Goal: Navigation & Orientation: Find specific page/section

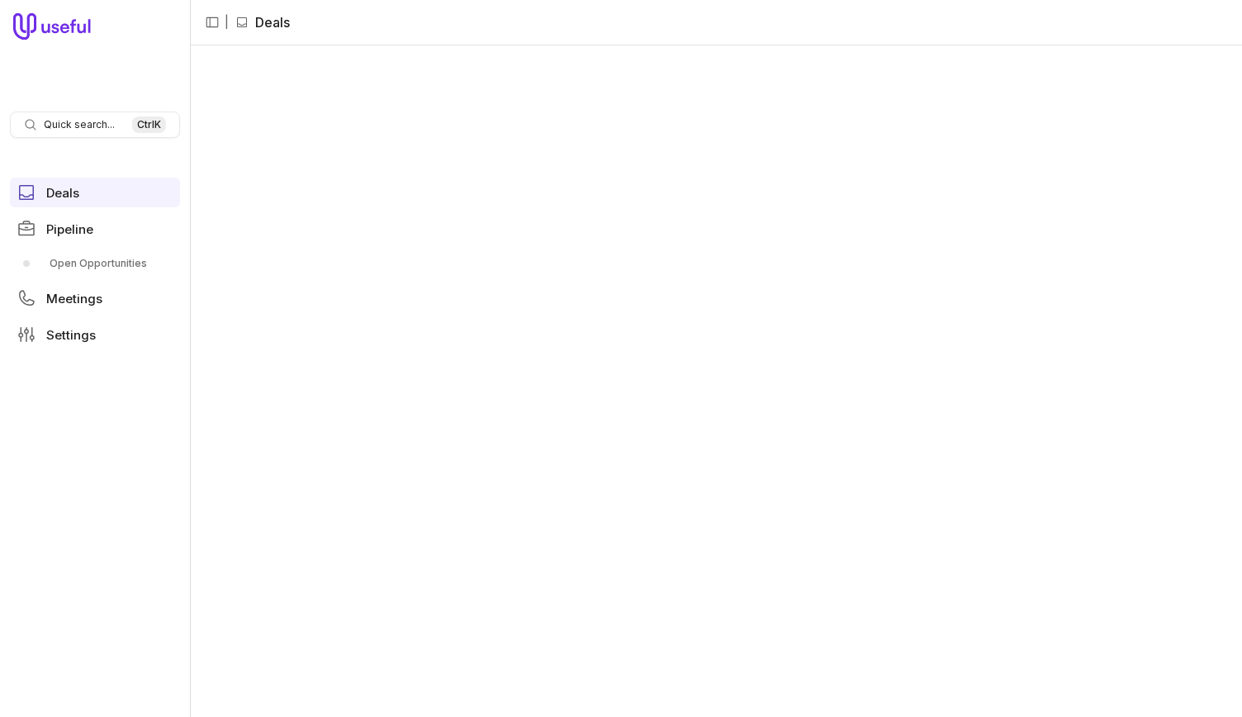
click at [30, 404] on nav "Quick search... Ctrl K Deals Pipeline Open Opportunities Meetings Settings" at bounding box center [95, 358] width 190 height 717
click at [92, 234] on span "Pipeline" at bounding box center [69, 229] width 47 height 12
click at [73, 204] on link "Deals" at bounding box center [95, 193] width 170 height 30
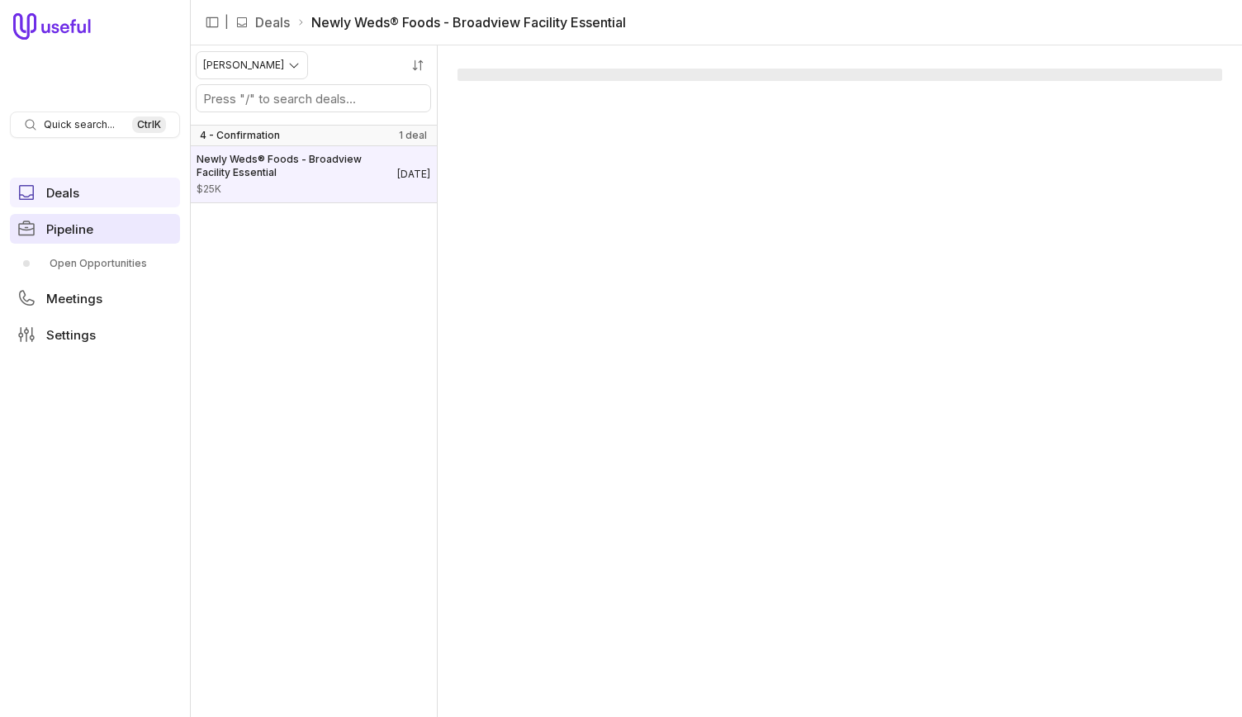
click at [106, 237] on link "Pipeline" at bounding box center [95, 229] width 170 height 30
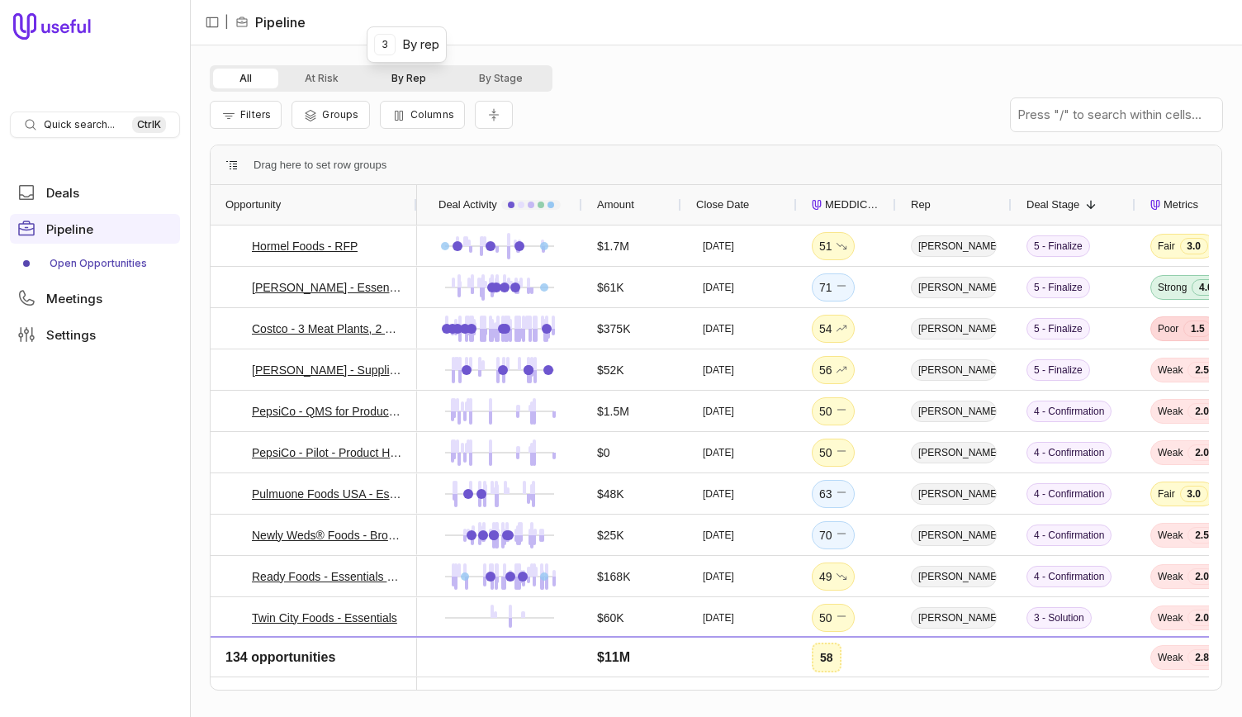
click at [428, 82] on button "By Rep" at bounding box center [409, 79] width 88 height 20
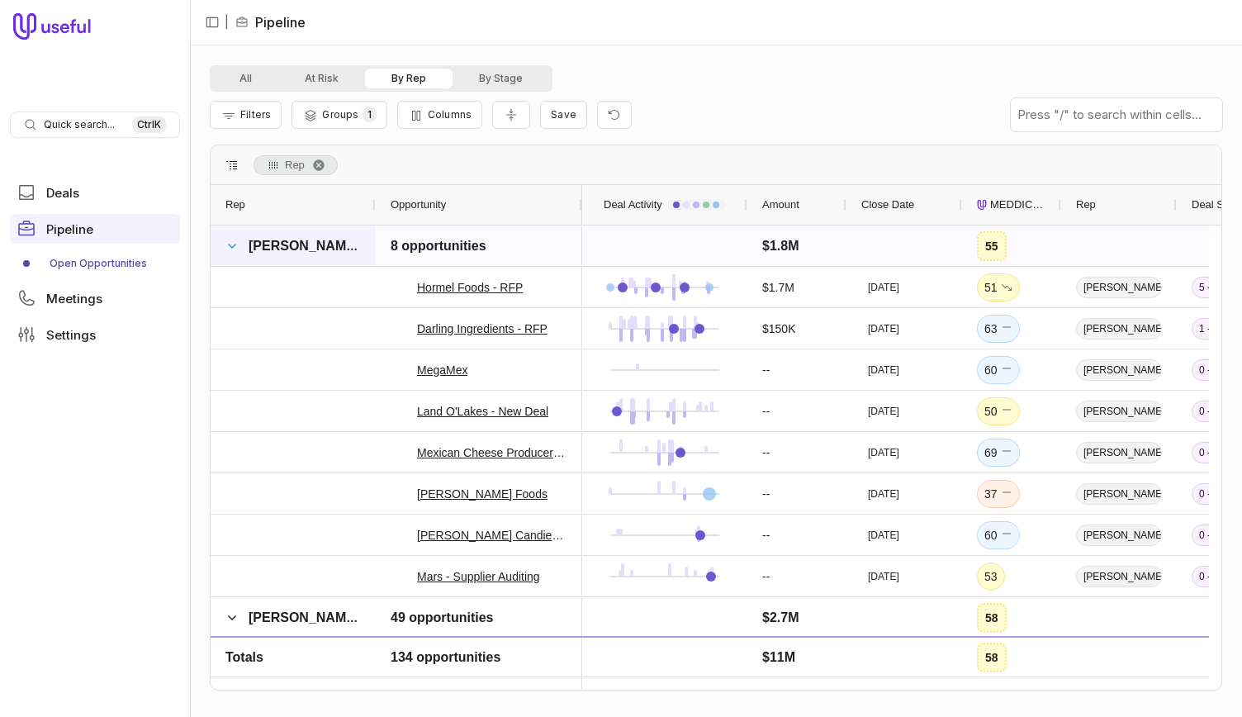
click at [236, 242] on span at bounding box center [231, 245] width 13 height 13
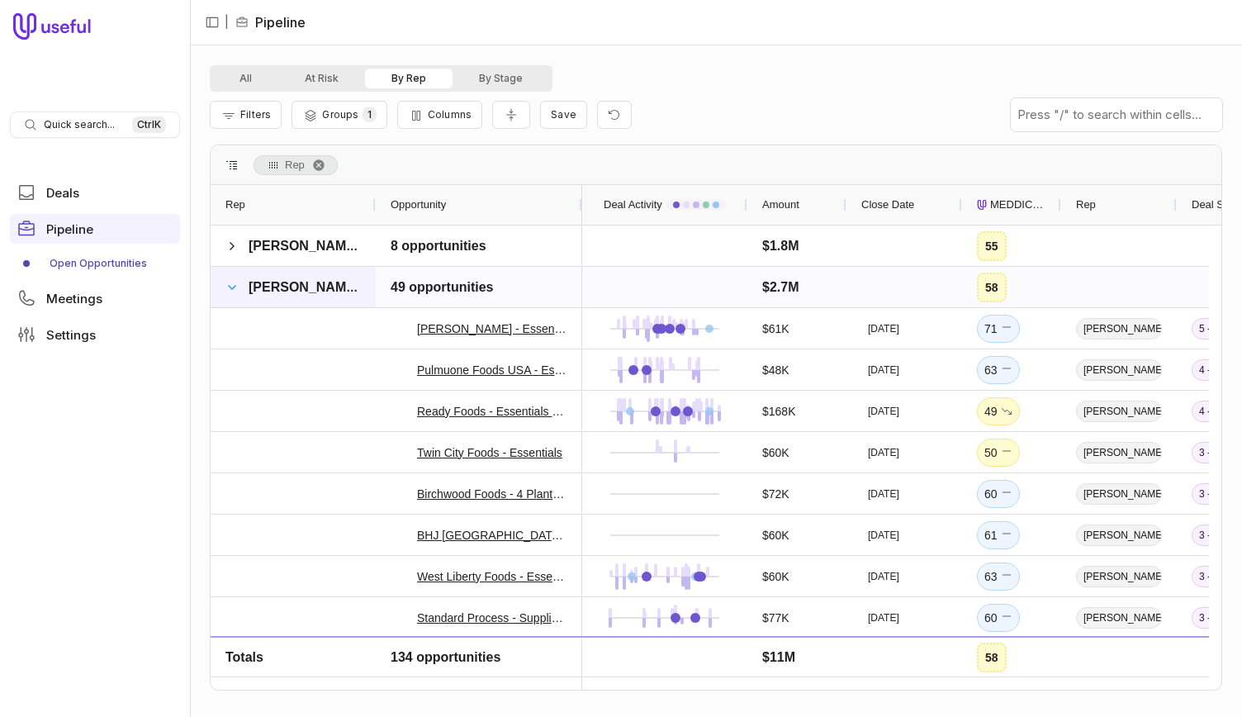
click at [233, 291] on span at bounding box center [231, 287] width 13 height 13
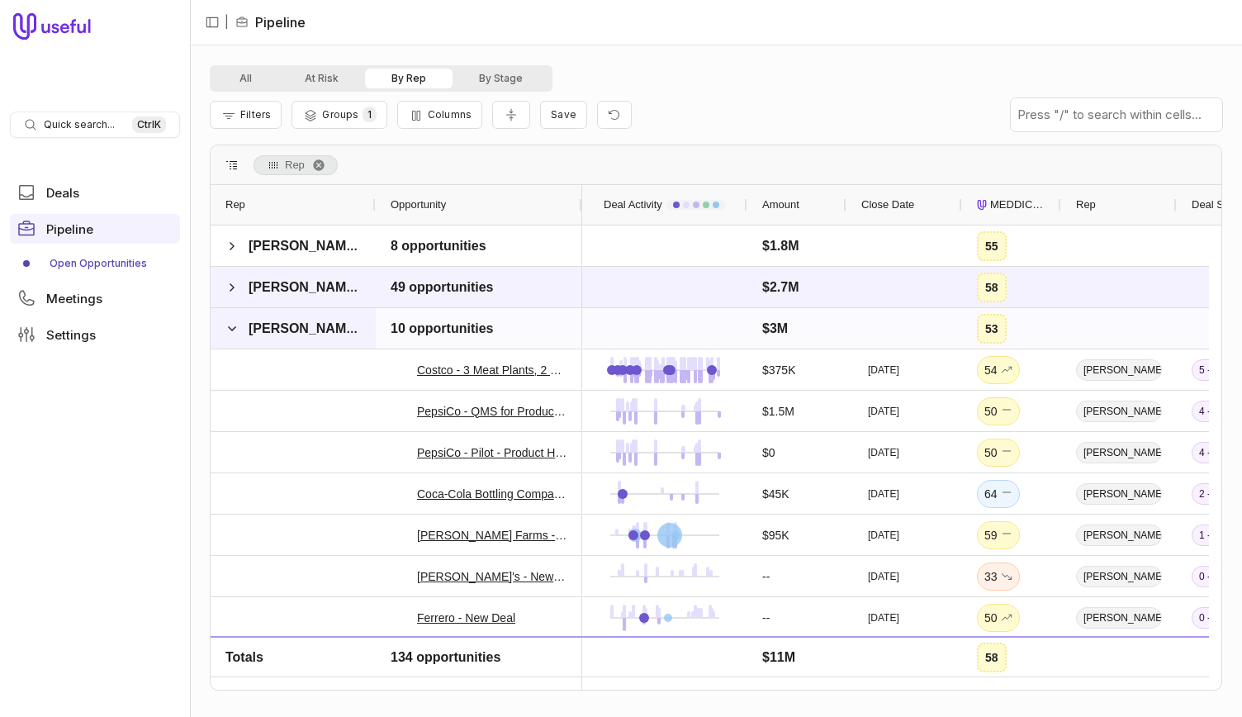
click at [232, 334] on span at bounding box center [231, 328] width 13 height 33
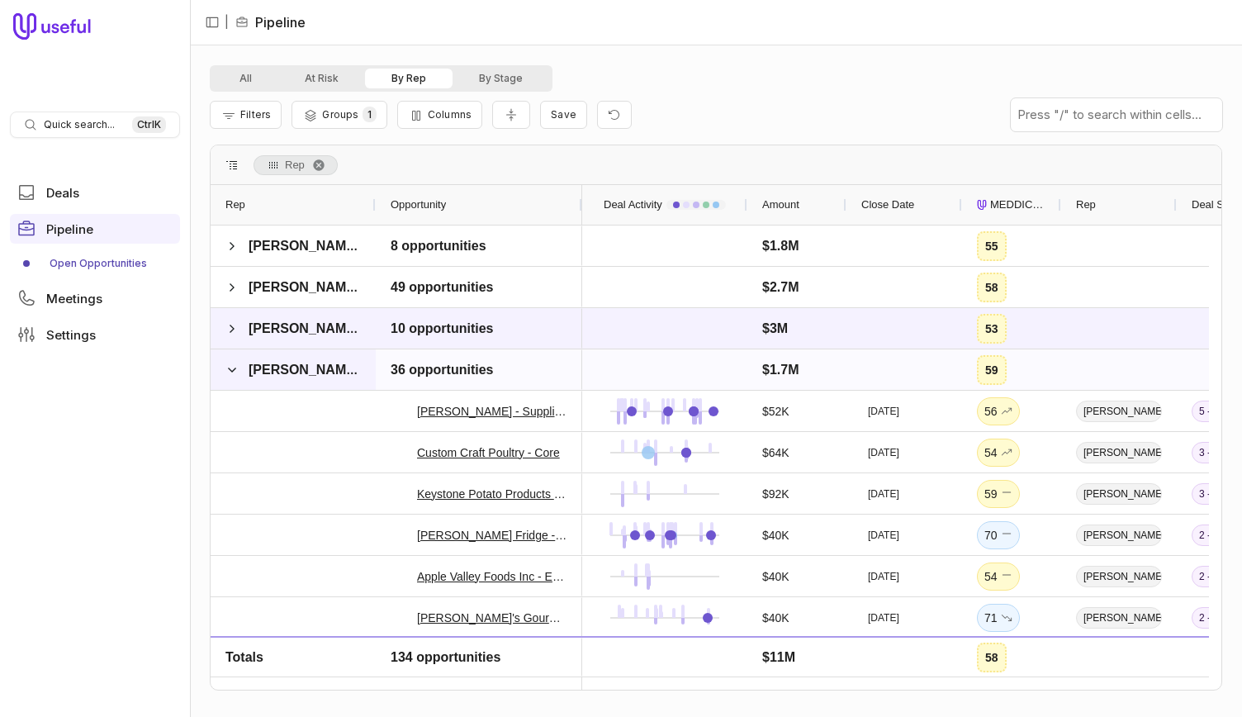
click at [238, 367] on span "[PERSON_NAME]" at bounding box center [292, 369] width 135 height 33
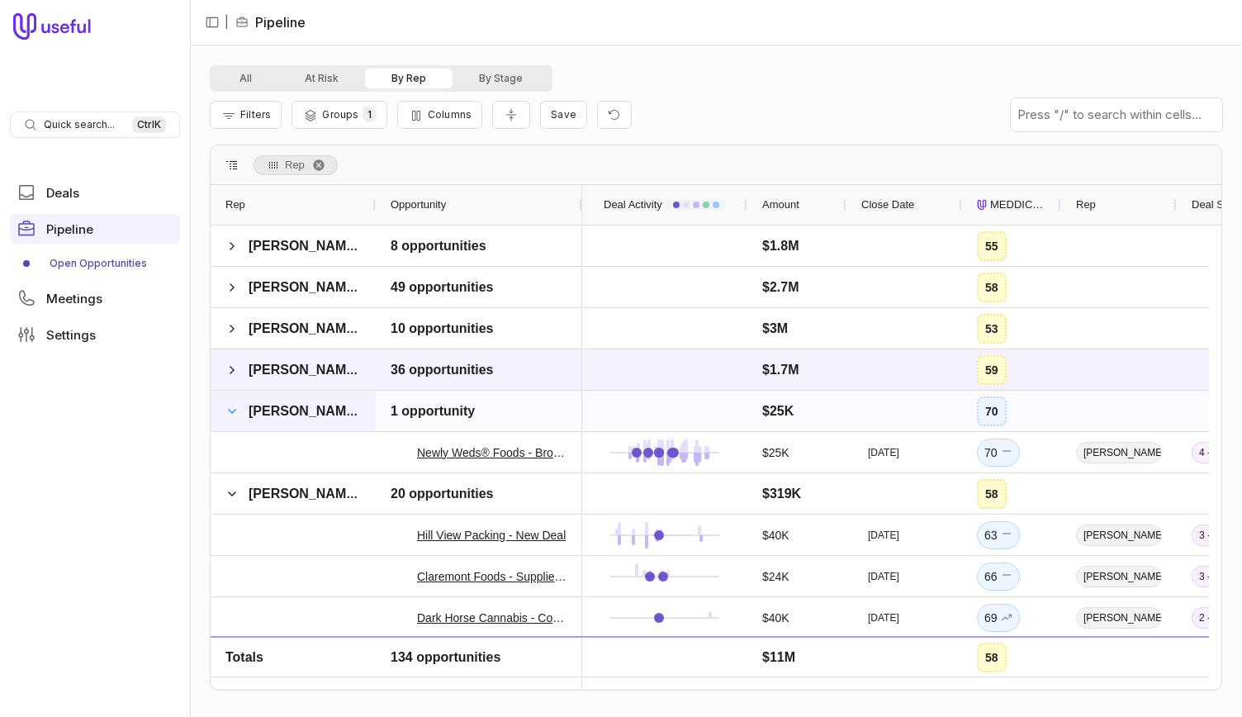
click at [235, 409] on span at bounding box center [231, 411] width 13 height 13
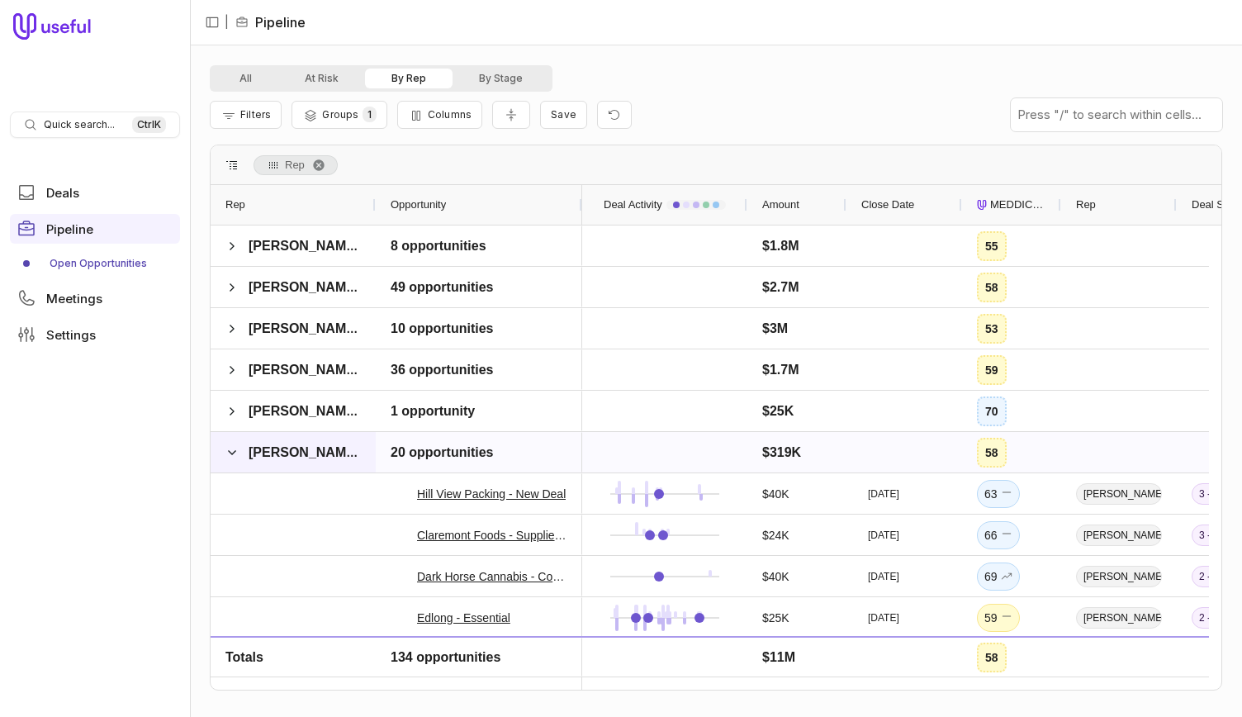
click at [233, 455] on span at bounding box center [231, 452] width 13 height 13
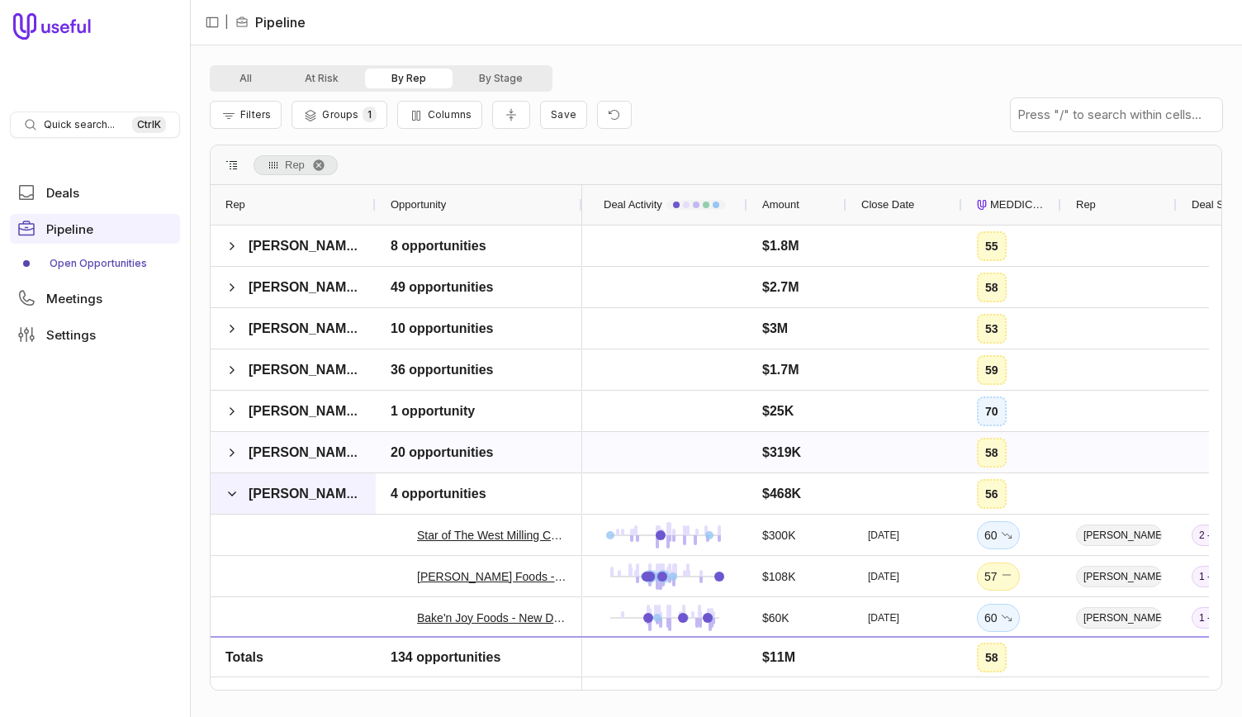
click at [230, 485] on span at bounding box center [231, 493] width 13 height 33
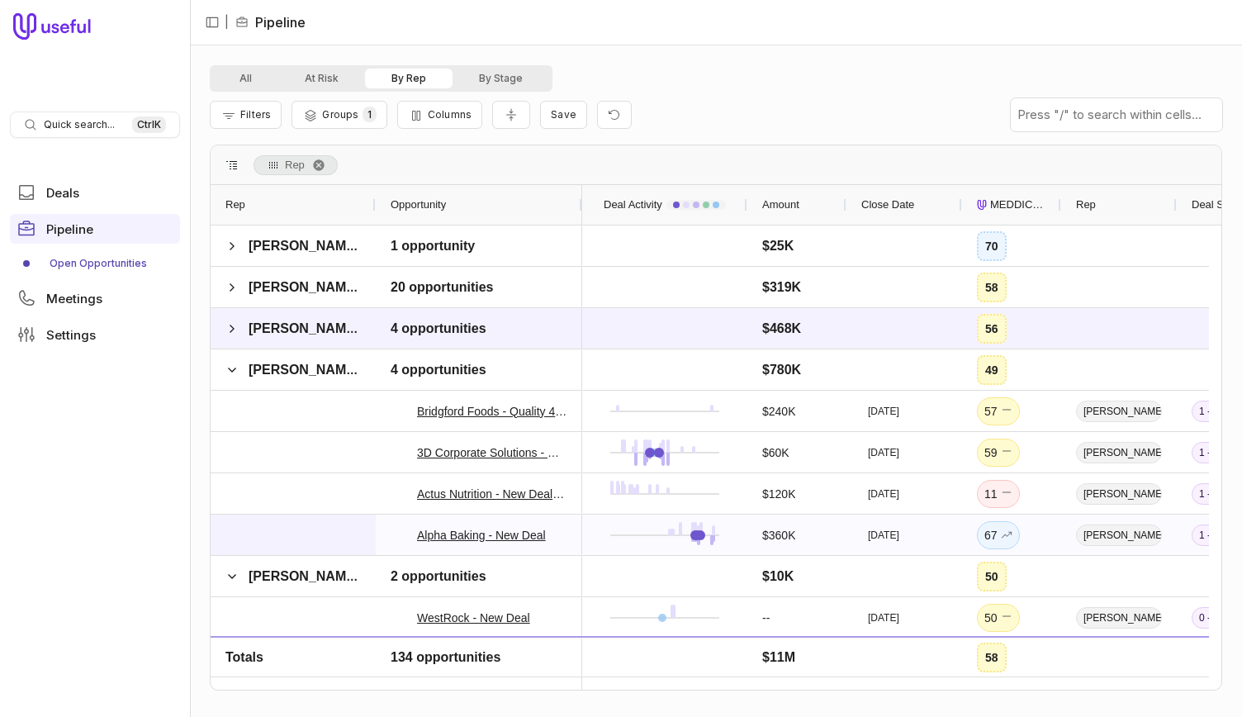
scroll to position [208, 0]
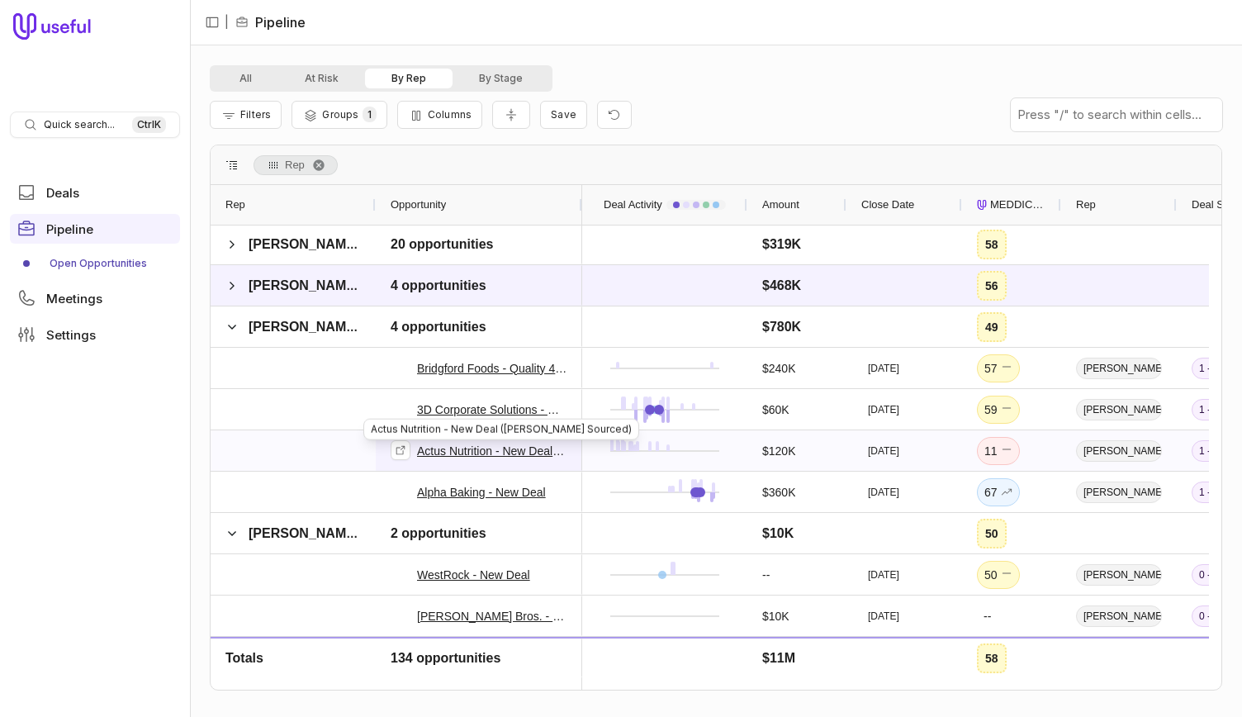
click at [495, 447] on link "Actus Nutrition - New Deal ([PERSON_NAME] Sourced)" at bounding box center [492, 451] width 150 height 20
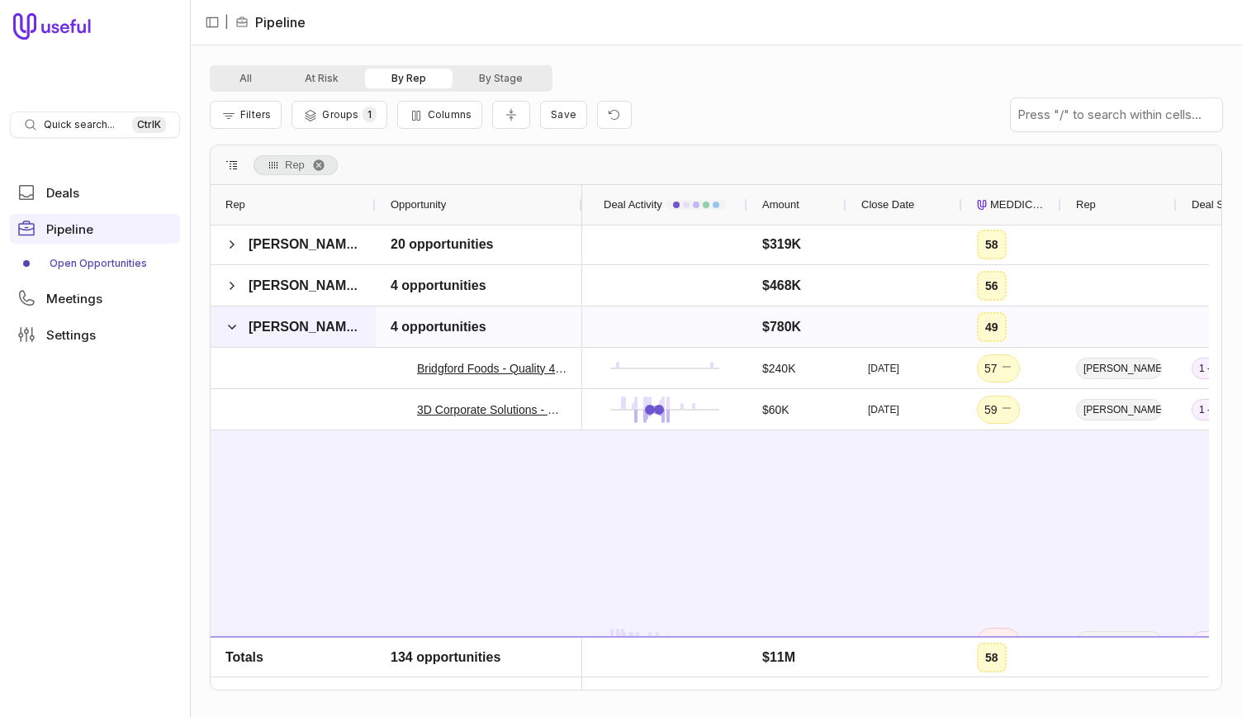
click at [236, 318] on span at bounding box center [231, 326] width 13 height 33
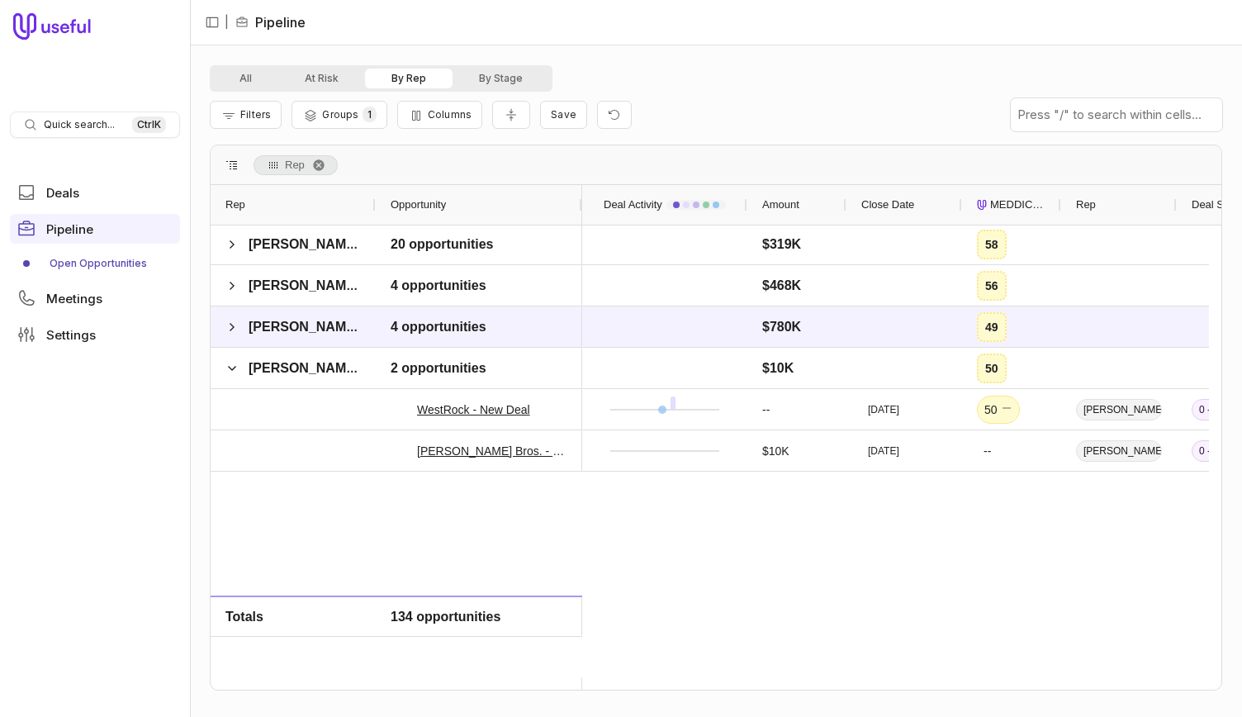
scroll to position [43, 0]
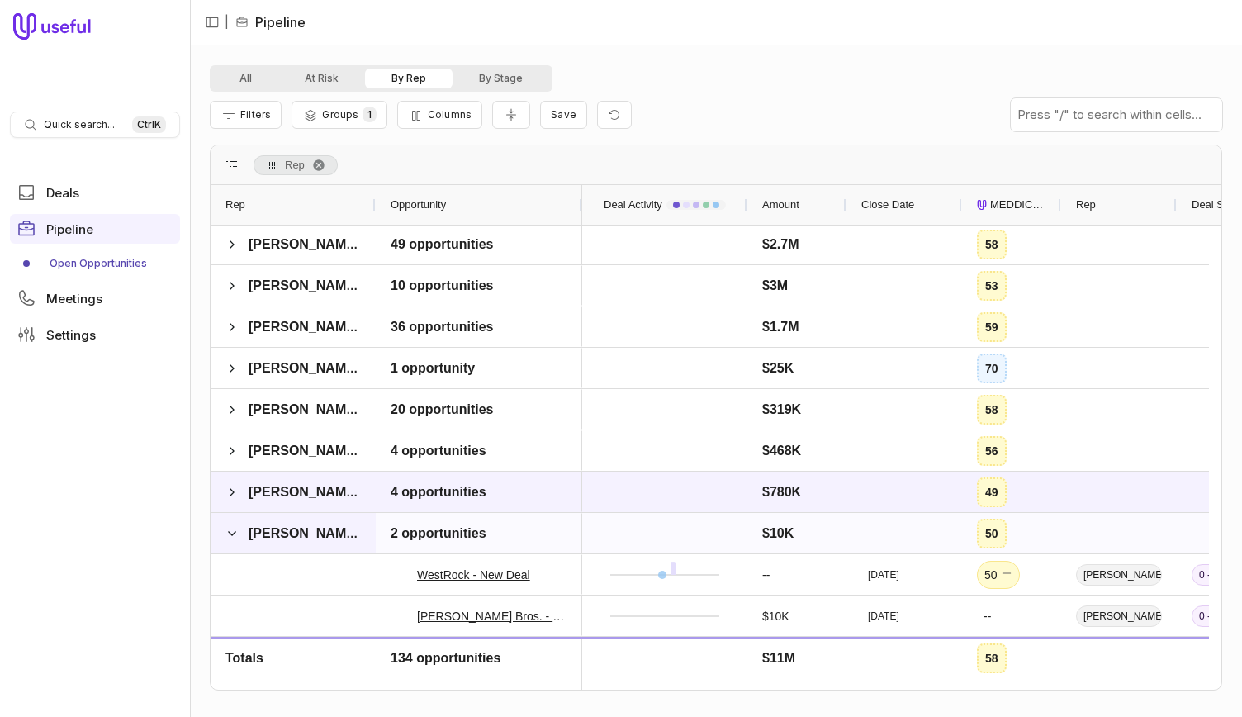
click at [230, 530] on span at bounding box center [231, 533] width 13 height 13
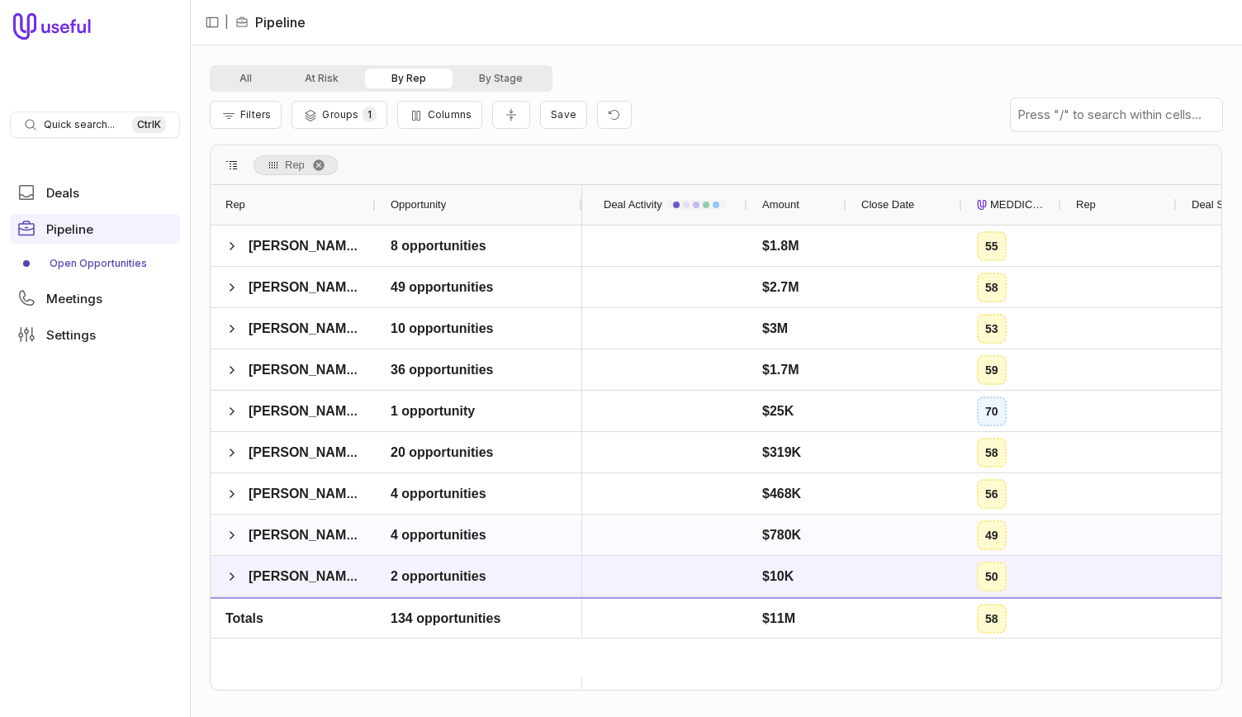
click at [228, 561] on span at bounding box center [231, 576] width 13 height 33
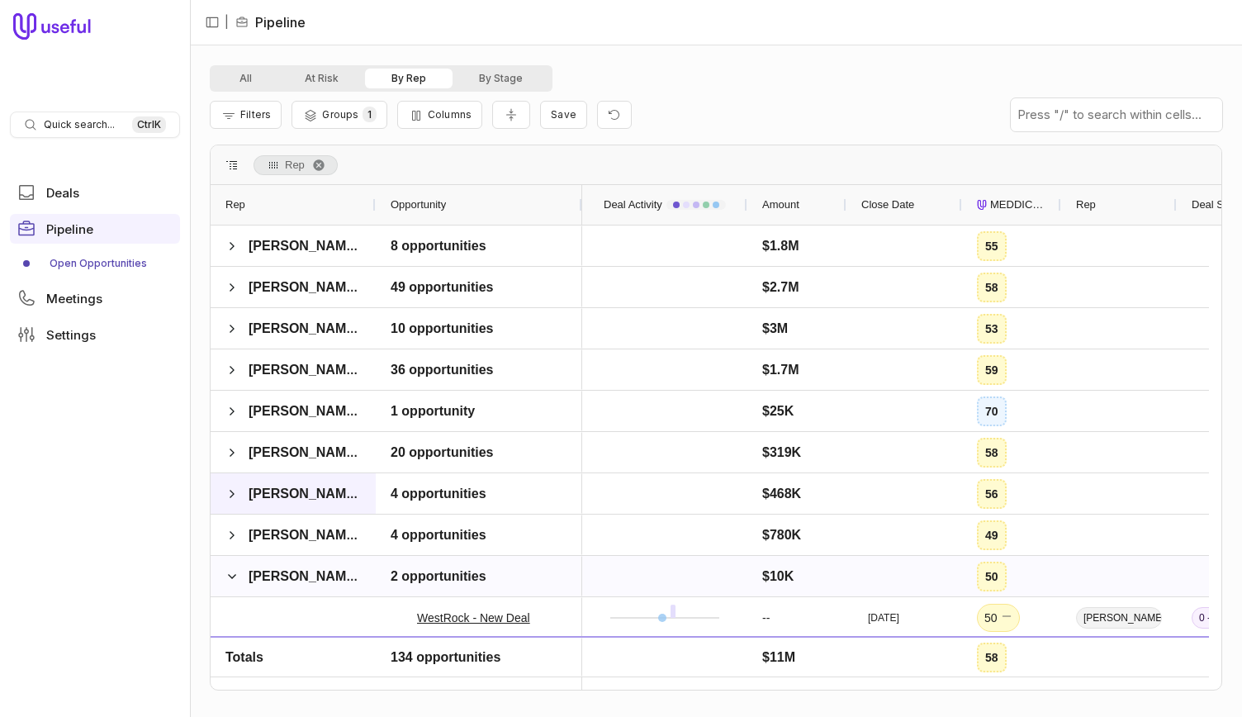
drag, startPoint x: 230, startPoint y: 561, endPoint x: 250, endPoint y: 485, distance: 78.7
click at [230, 561] on span at bounding box center [231, 576] width 13 height 33
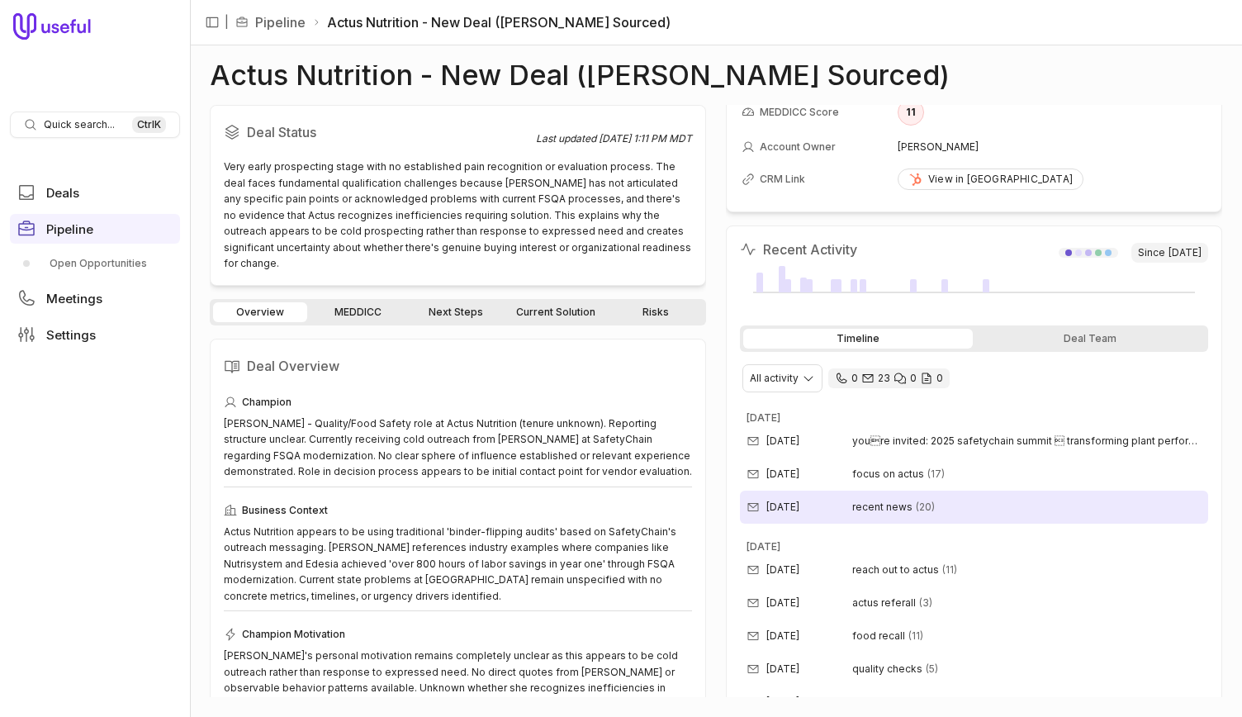
scroll to position [165, 0]
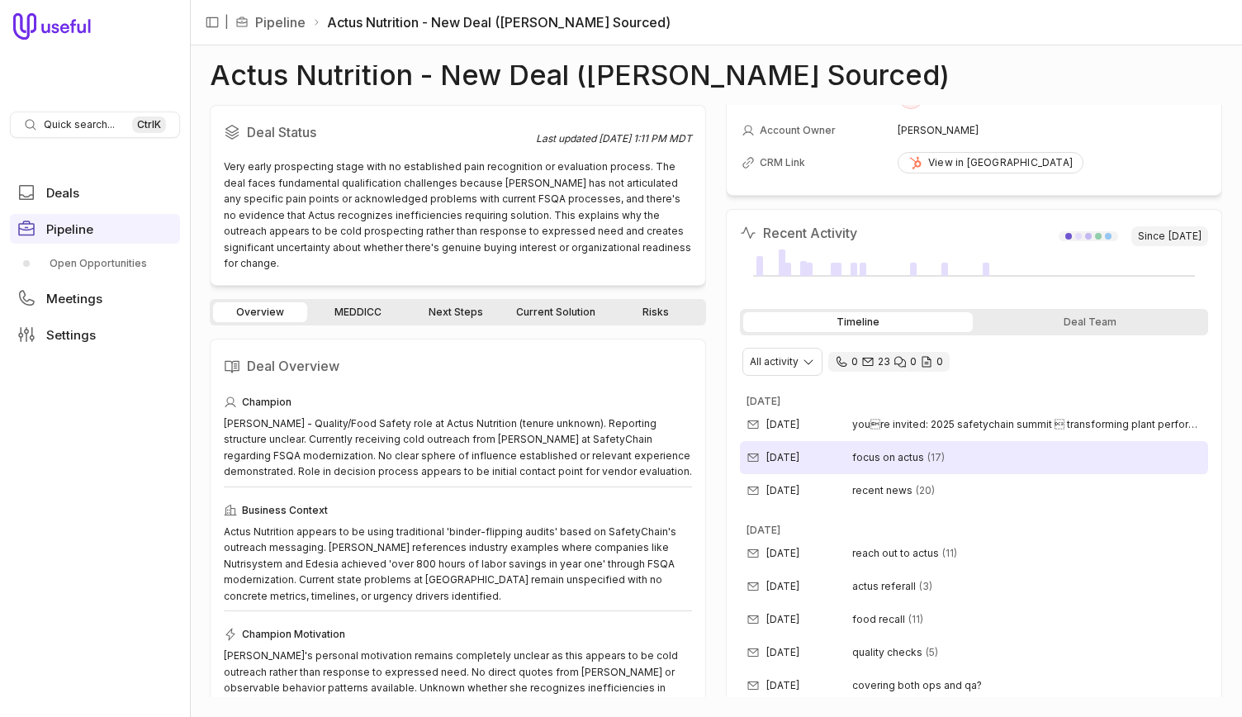
click at [988, 464] on div "[DATE] focus on actus (17)" at bounding box center [974, 457] width 468 height 33
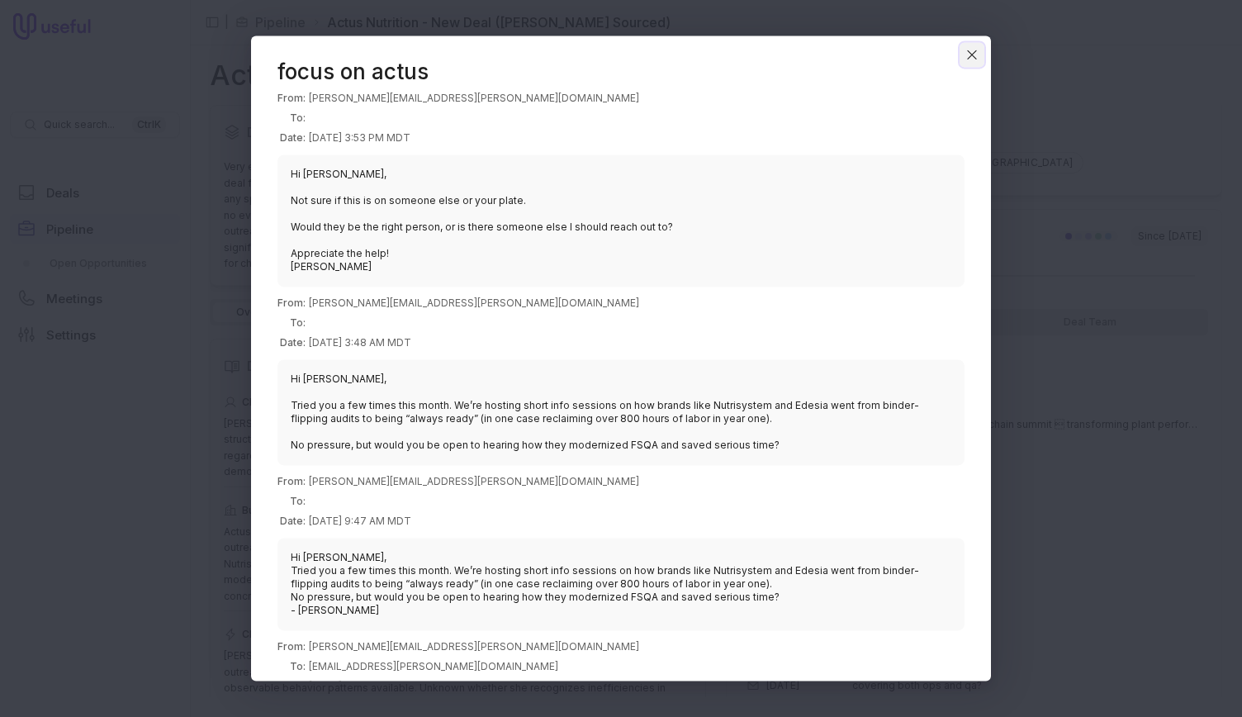
click at [968, 53] on icon "Close" at bounding box center [971, 54] width 15 height 15
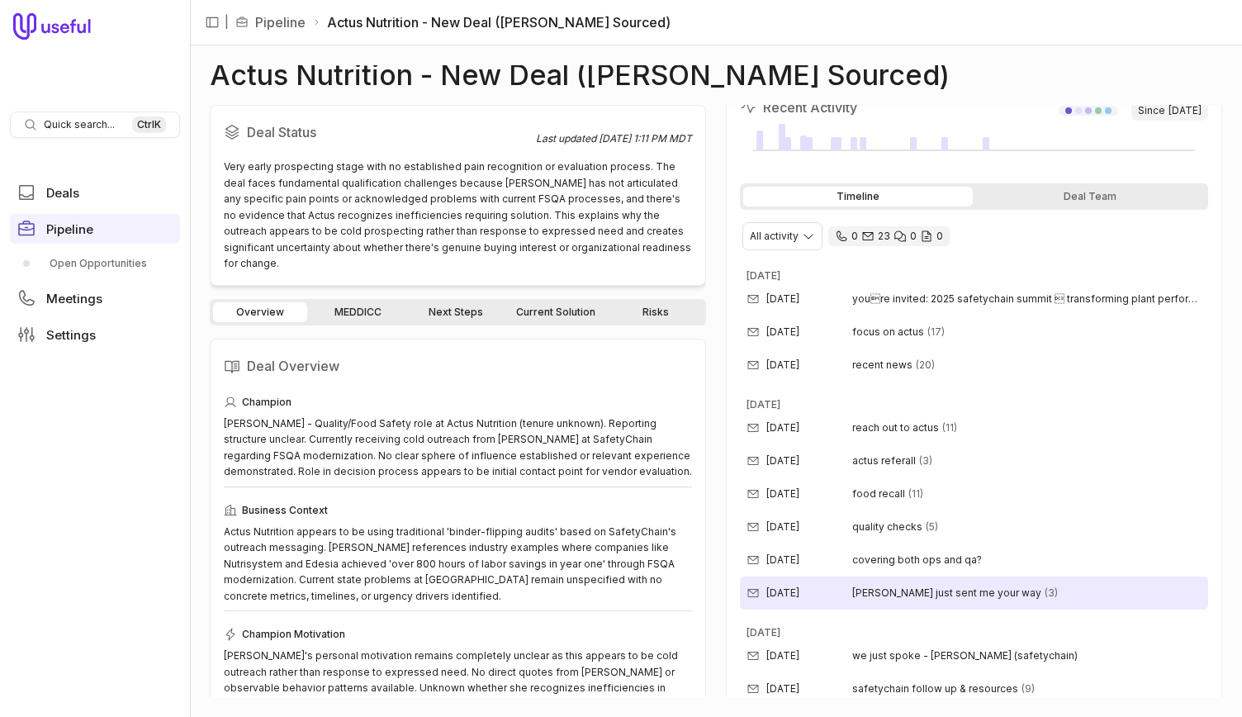
scroll to position [330, 0]
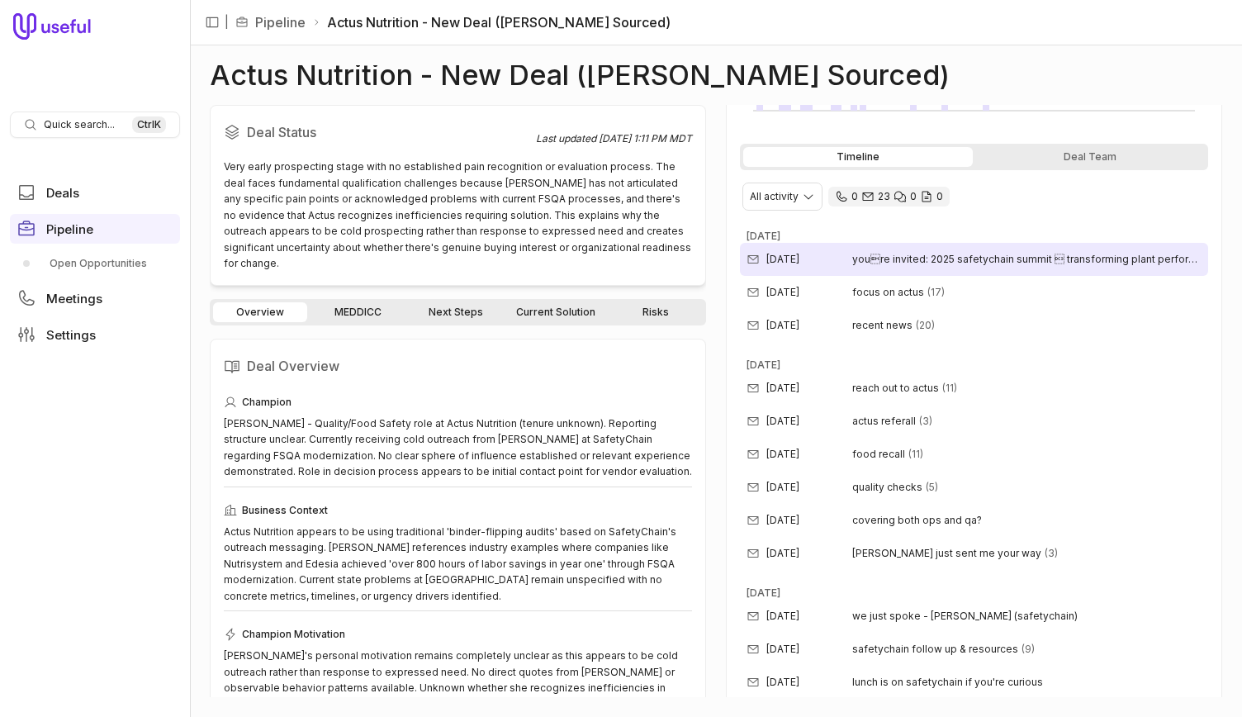
click at [935, 261] on span "youre invited: 2025 safetychain summit  transforming plant performance..only …" at bounding box center [1026, 259] width 349 height 13
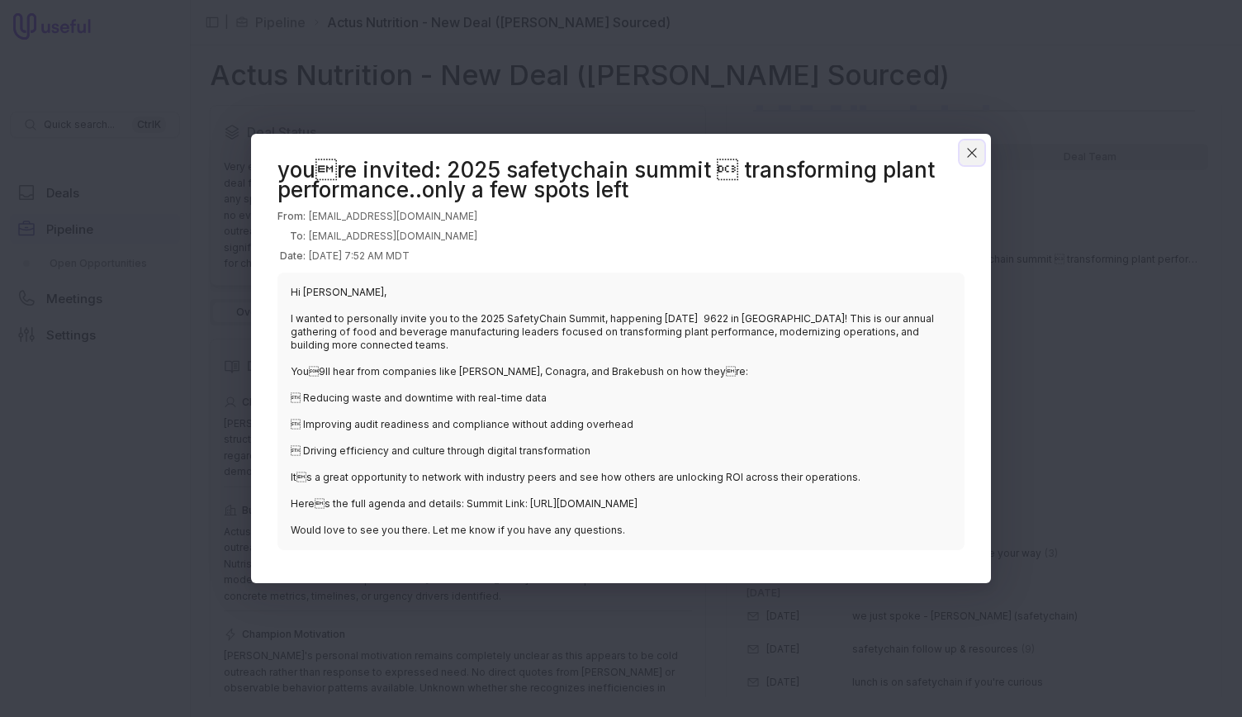
click at [970, 156] on icon "Close" at bounding box center [971, 152] width 15 height 15
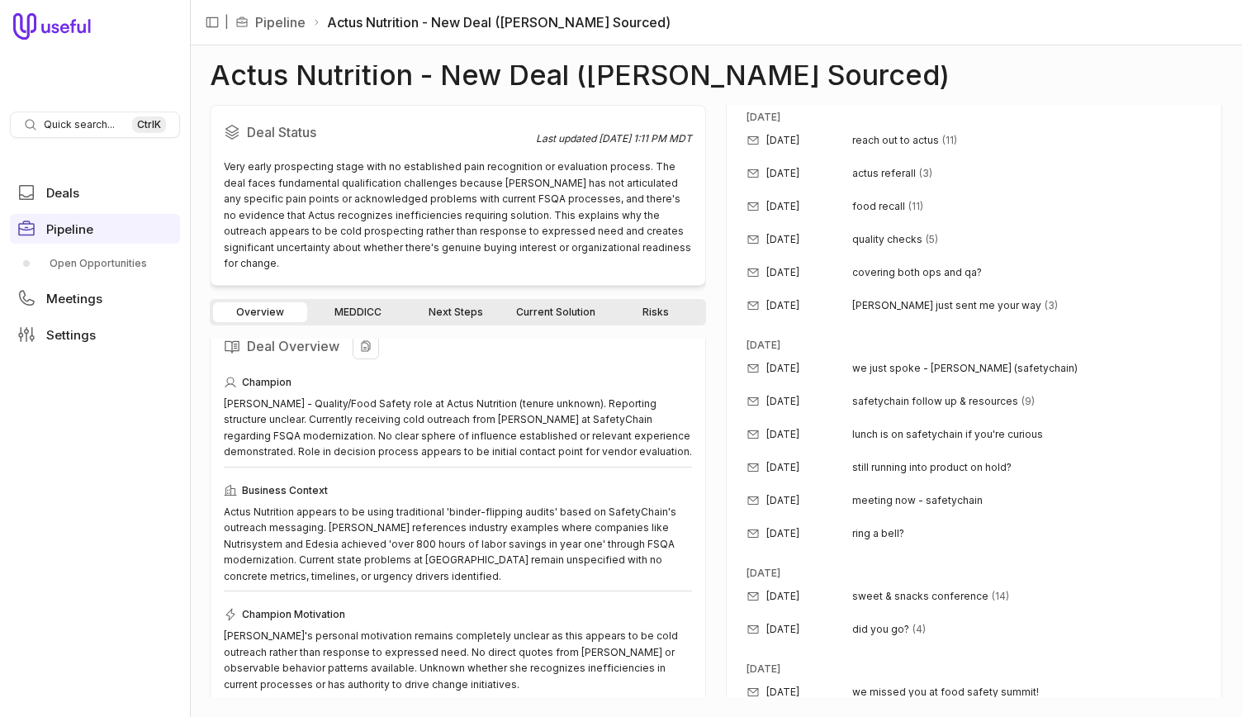
scroll to position [0, 0]
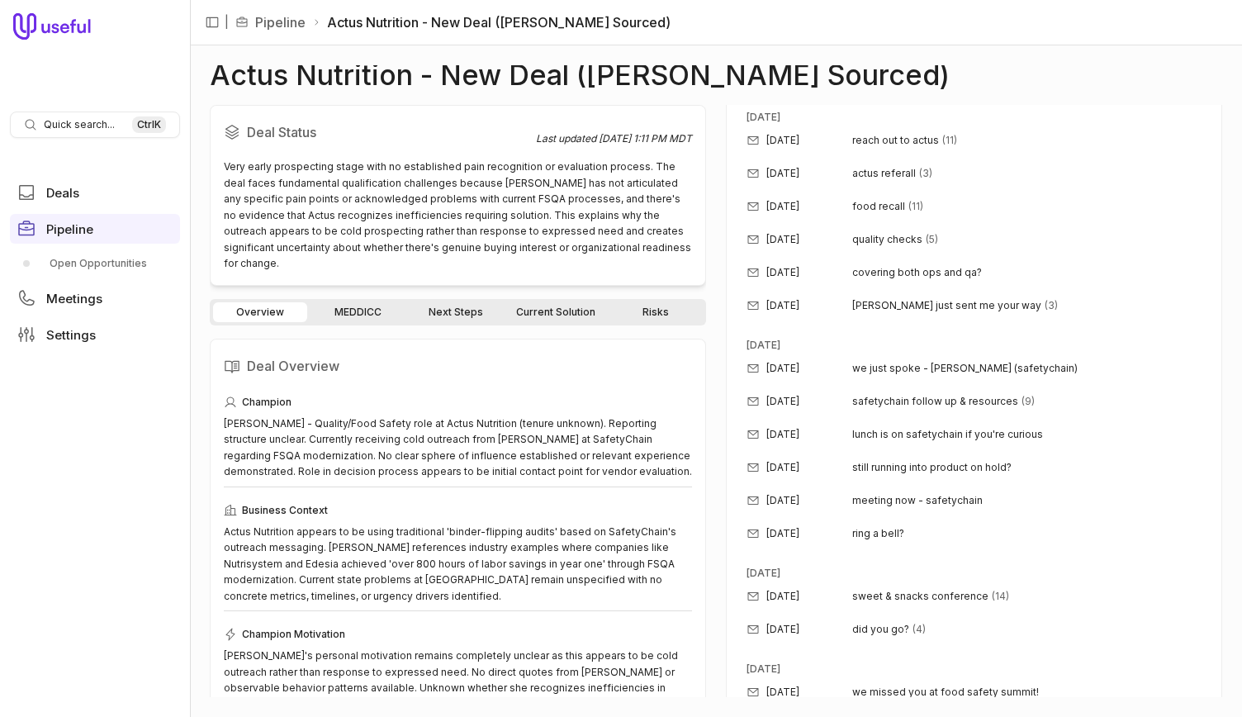
click at [361, 302] on link "MEDDICC" at bounding box center [357, 312] width 94 height 20
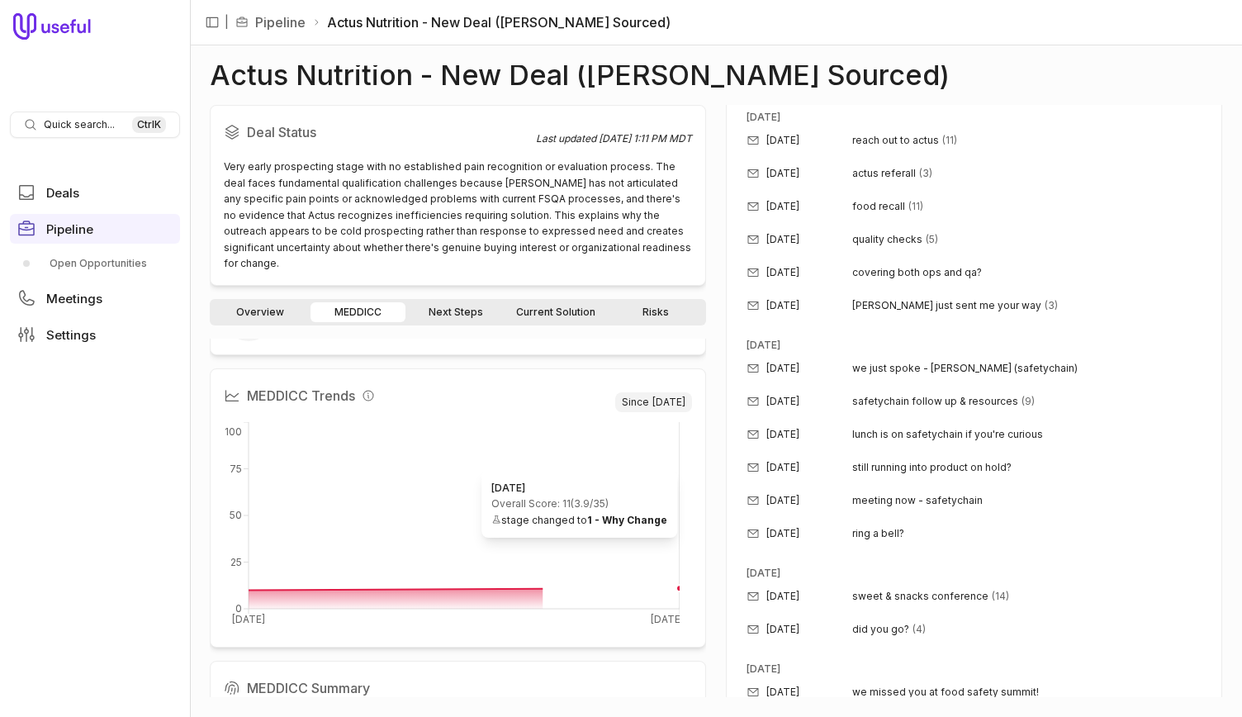
scroll to position [165, 0]
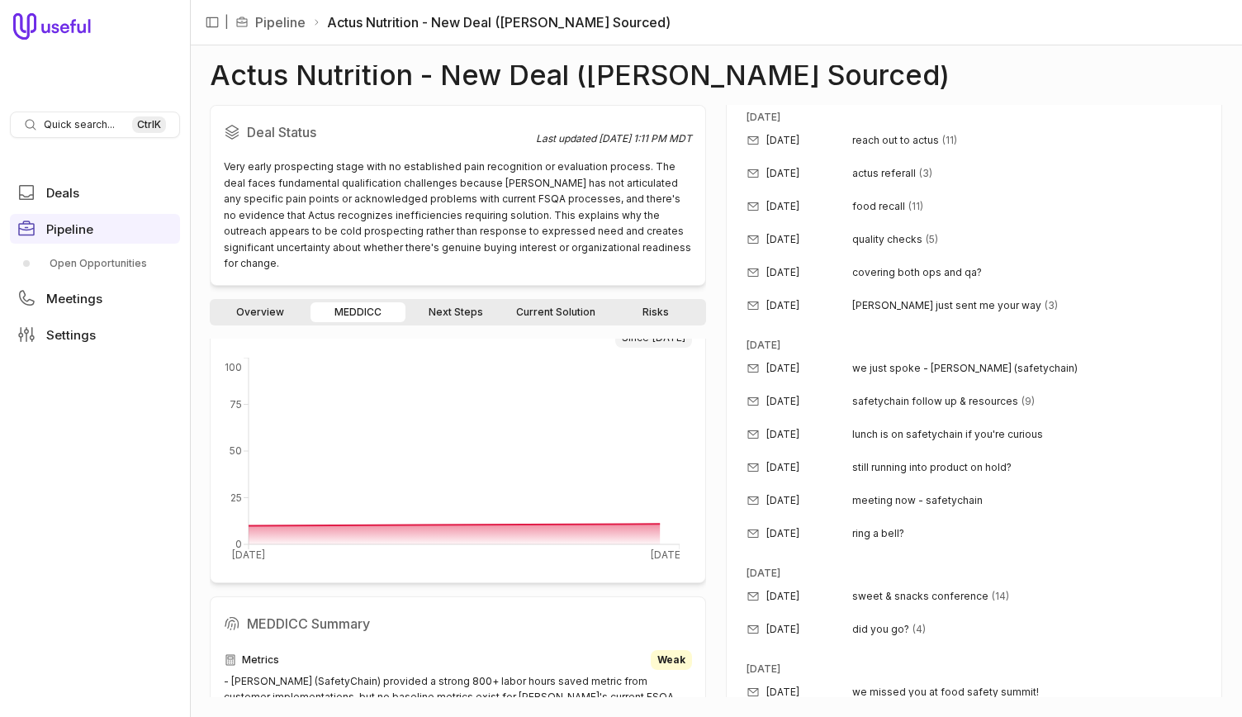
click at [479, 278] on div "Deal Status Last updated Oct 3, 2025, 1:11 PM MDT Very early prospecting stage …" at bounding box center [458, 401] width 496 height 592
drag, startPoint x: 474, startPoint y: 290, endPoint x: 490, endPoint y: 295, distance: 16.5
click at [474, 302] on link "Next Steps" at bounding box center [456, 312] width 94 height 20
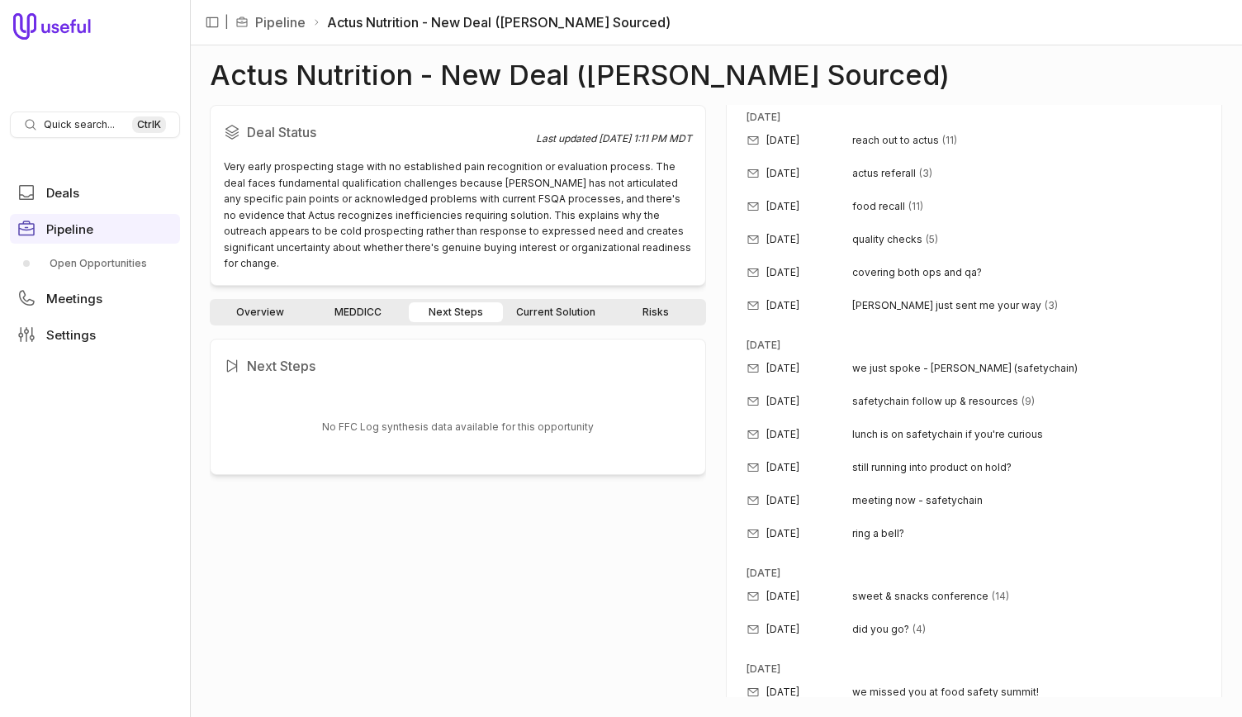
click at [566, 302] on link "Current Solution" at bounding box center [555, 312] width 99 height 20
click at [674, 306] on div "Overview MEDDICC Next Steps Current Solution Risks" at bounding box center [458, 312] width 496 height 26
click at [672, 302] on link "Risks" at bounding box center [656, 312] width 94 height 20
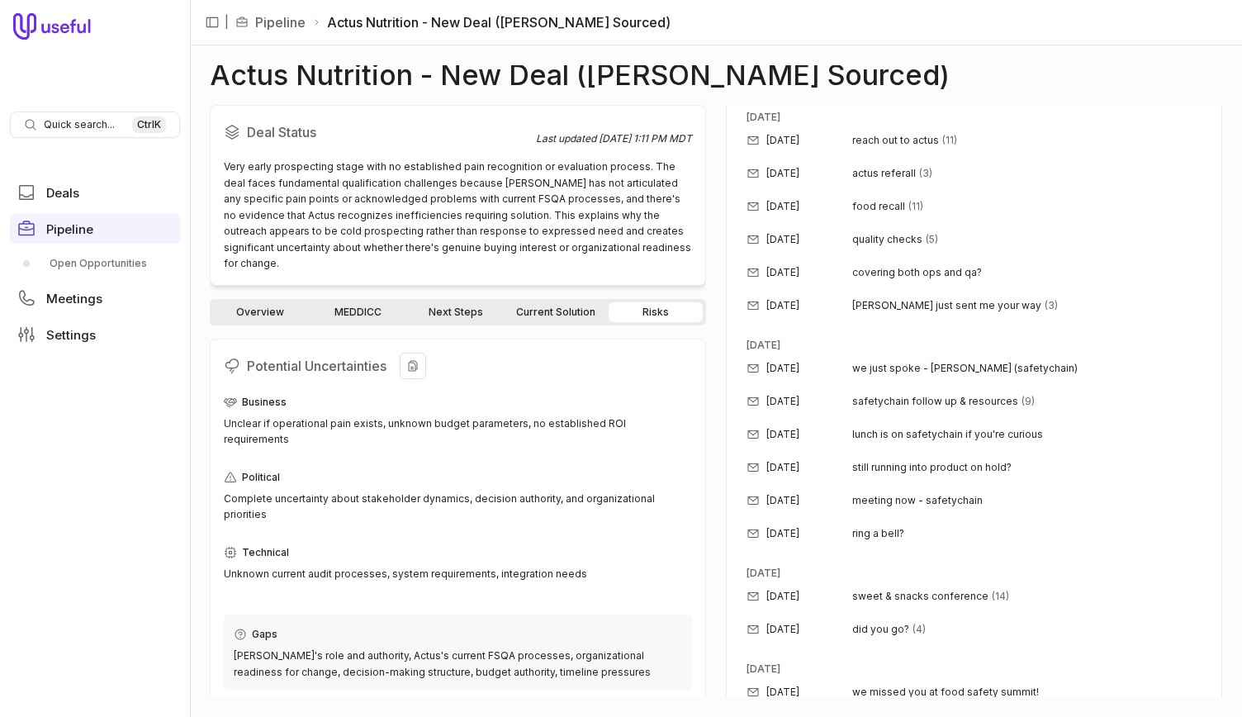
click at [306, 339] on div "Potential Uncertainties Business Unclear if operational pain exists, unknown bu…" at bounding box center [458, 598] width 496 height 519
click at [277, 311] on div "Overview MEDDICC Next Steps Current Solution Risks Potential Uncertainties Busi…" at bounding box center [458, 498] width 496 height 399
click at [311, 302] on link "MEDDICC" at bounding box center [357, 312] width 94 height 20
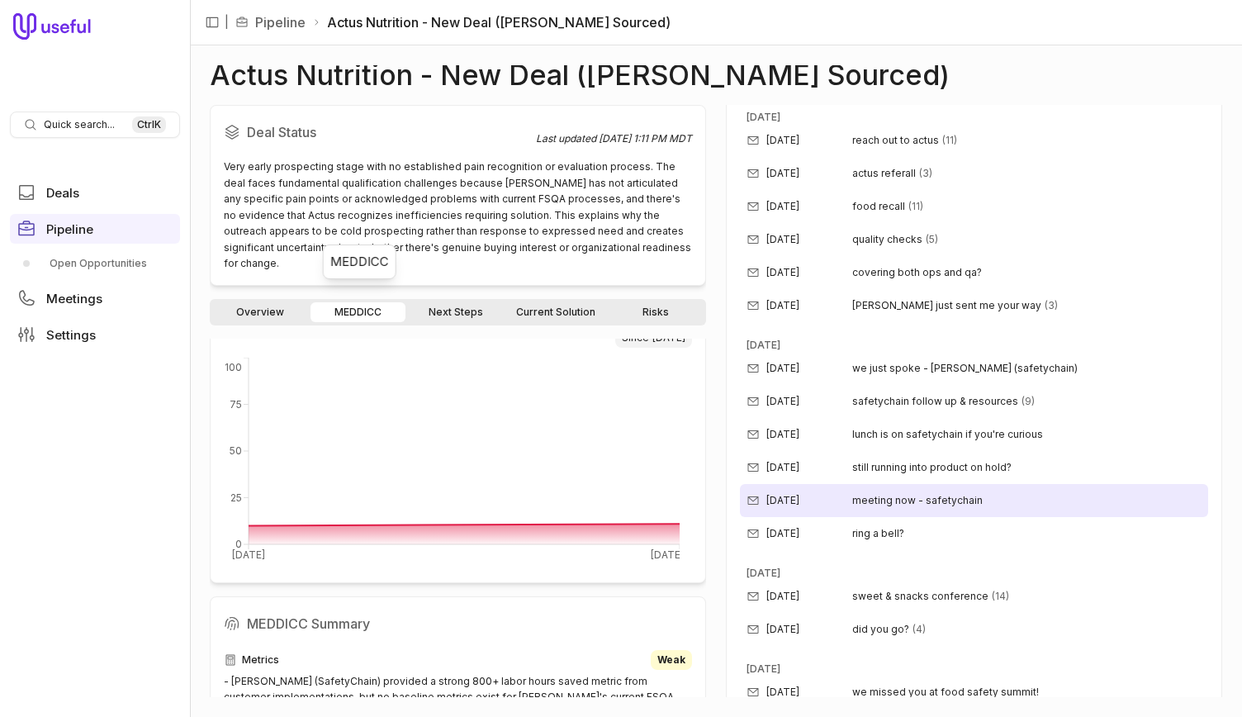
scroll to position [826, 0]
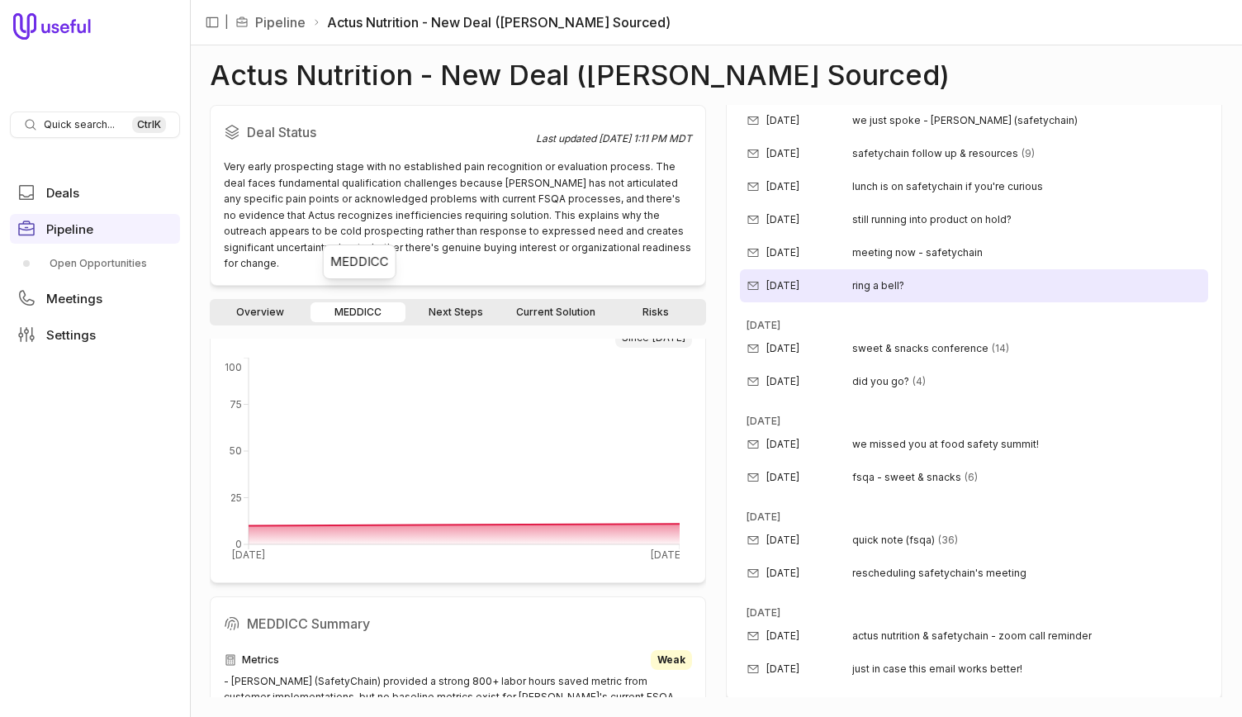
click at [917, 270] on div "Jul 1, 2025 ring a bell?" at bounding box center [974, 285] width 468 height 33
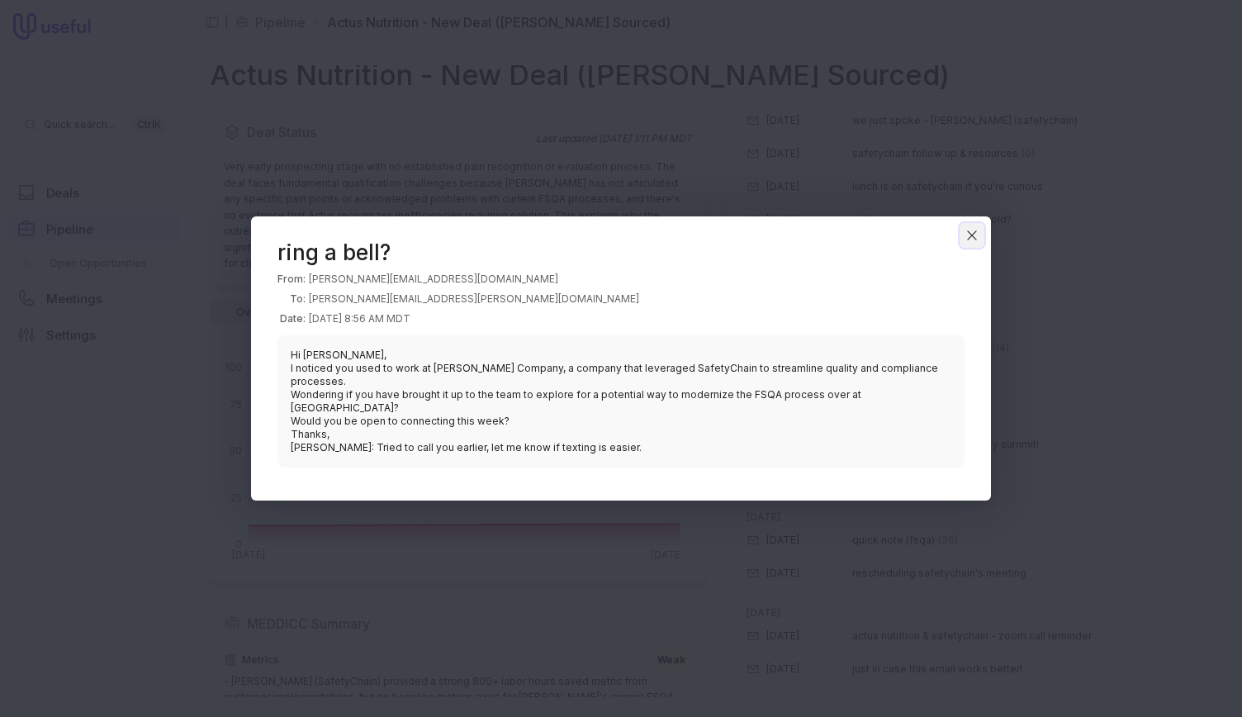
click at [973, 242] on icon "Close" at bounding box center [971, 235] width 15 height 15
